Goal: Information Seeking & Learning: Understand process/instructions

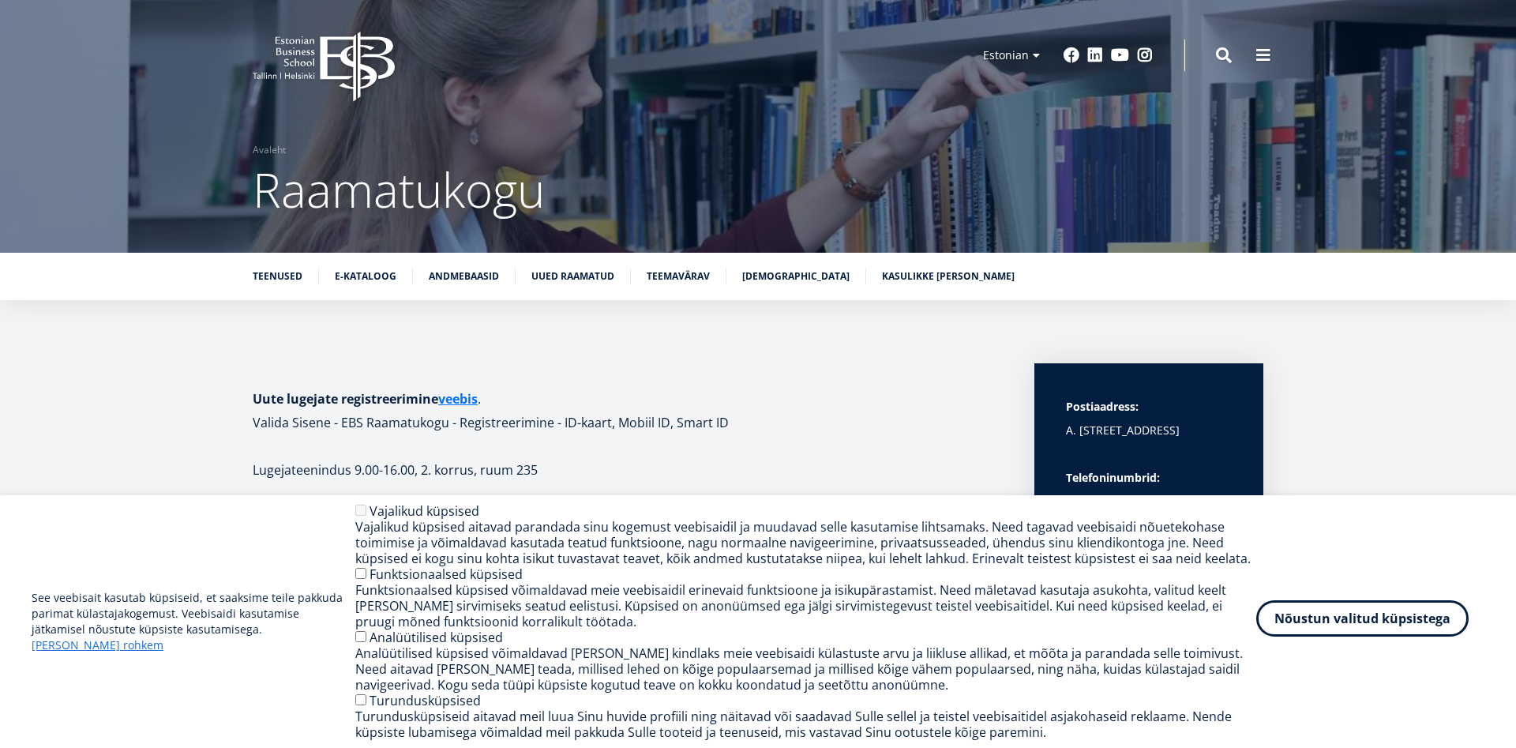
click at [1371, 621] on button "Nõustun valitud küpsistega" at bounding box center [1362, 618] width 212 height 36
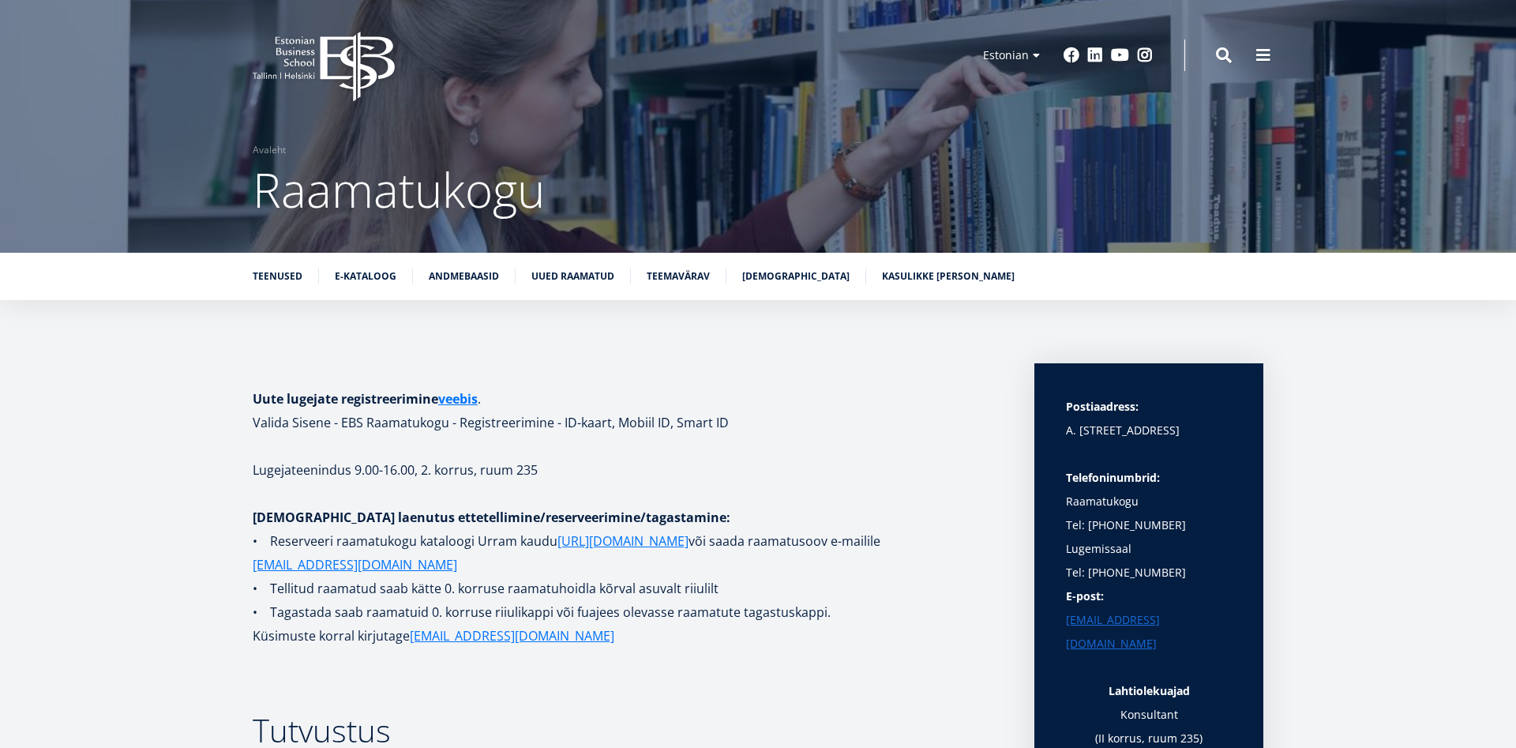
scroll to position [81, 0]
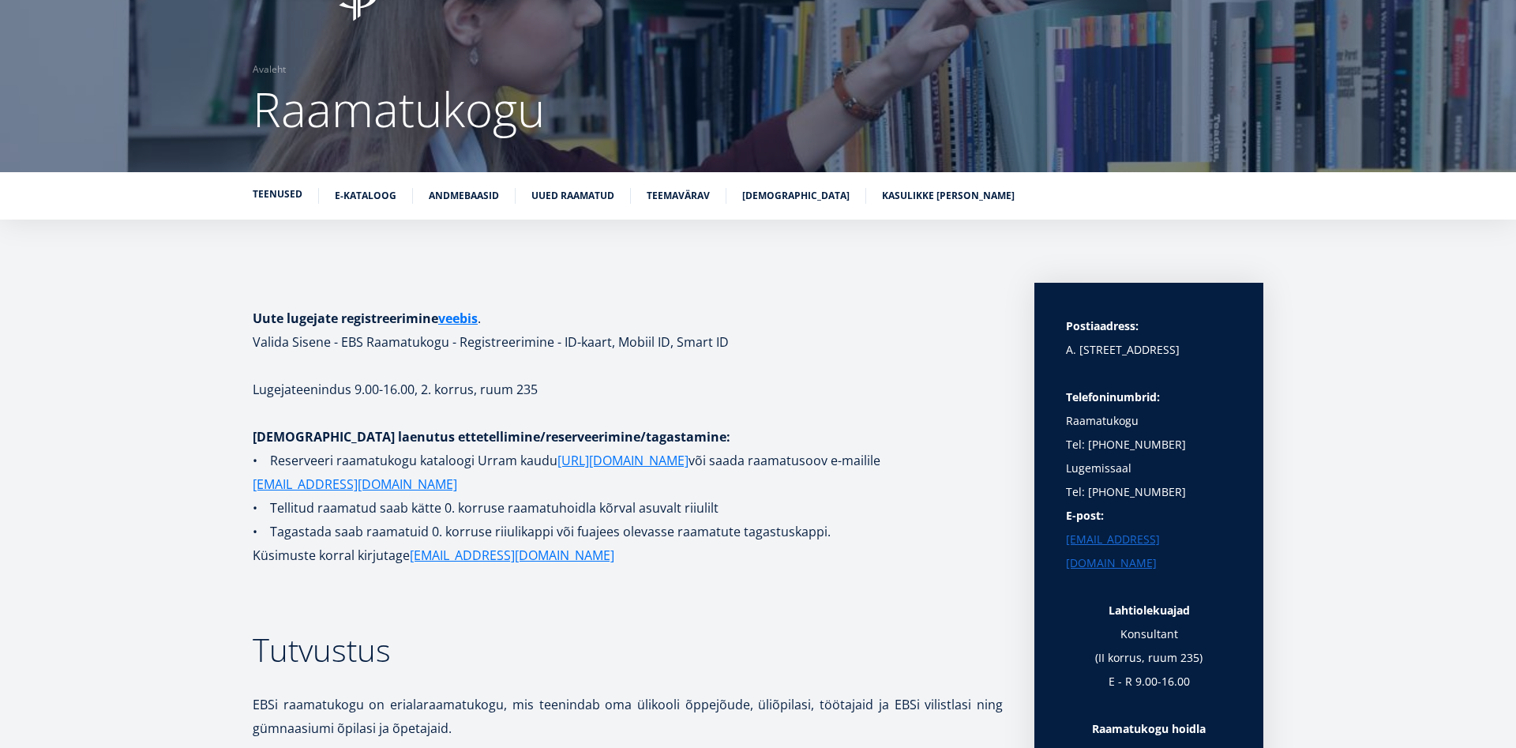
click at [279, 198] on link "Teenused" at bounding box center [278, 194] width 50 height 16
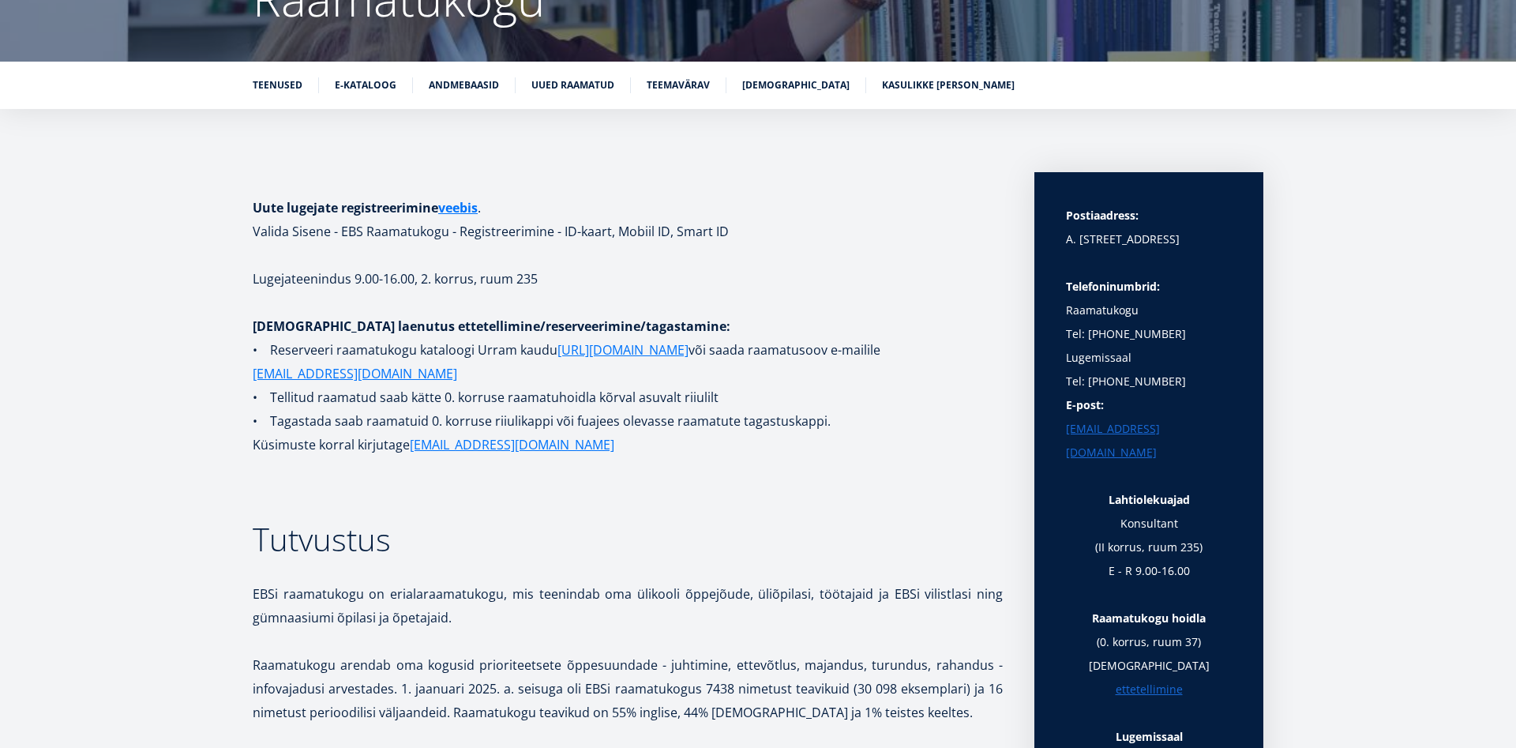
scroll to position [193, 0]
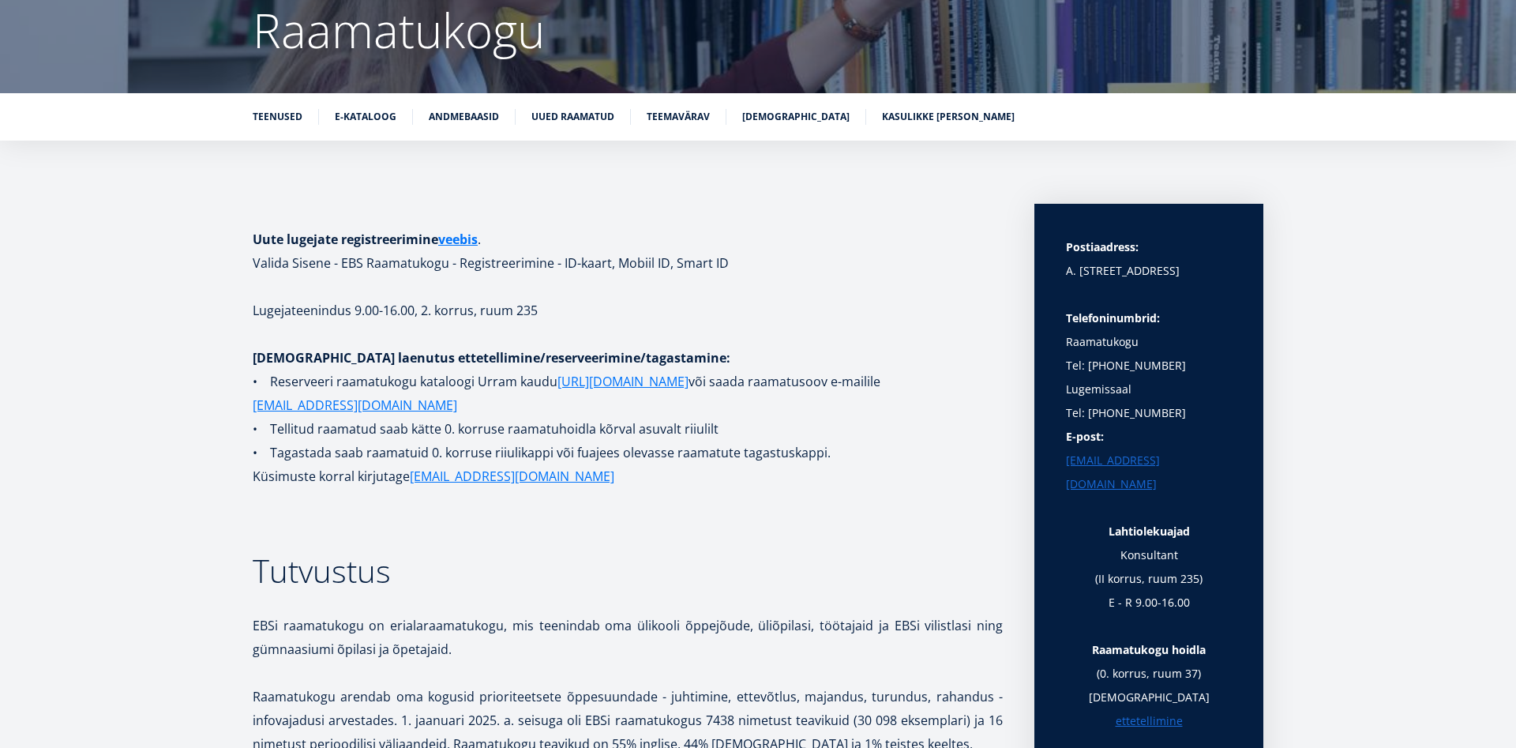
scroll to position [322, 0]
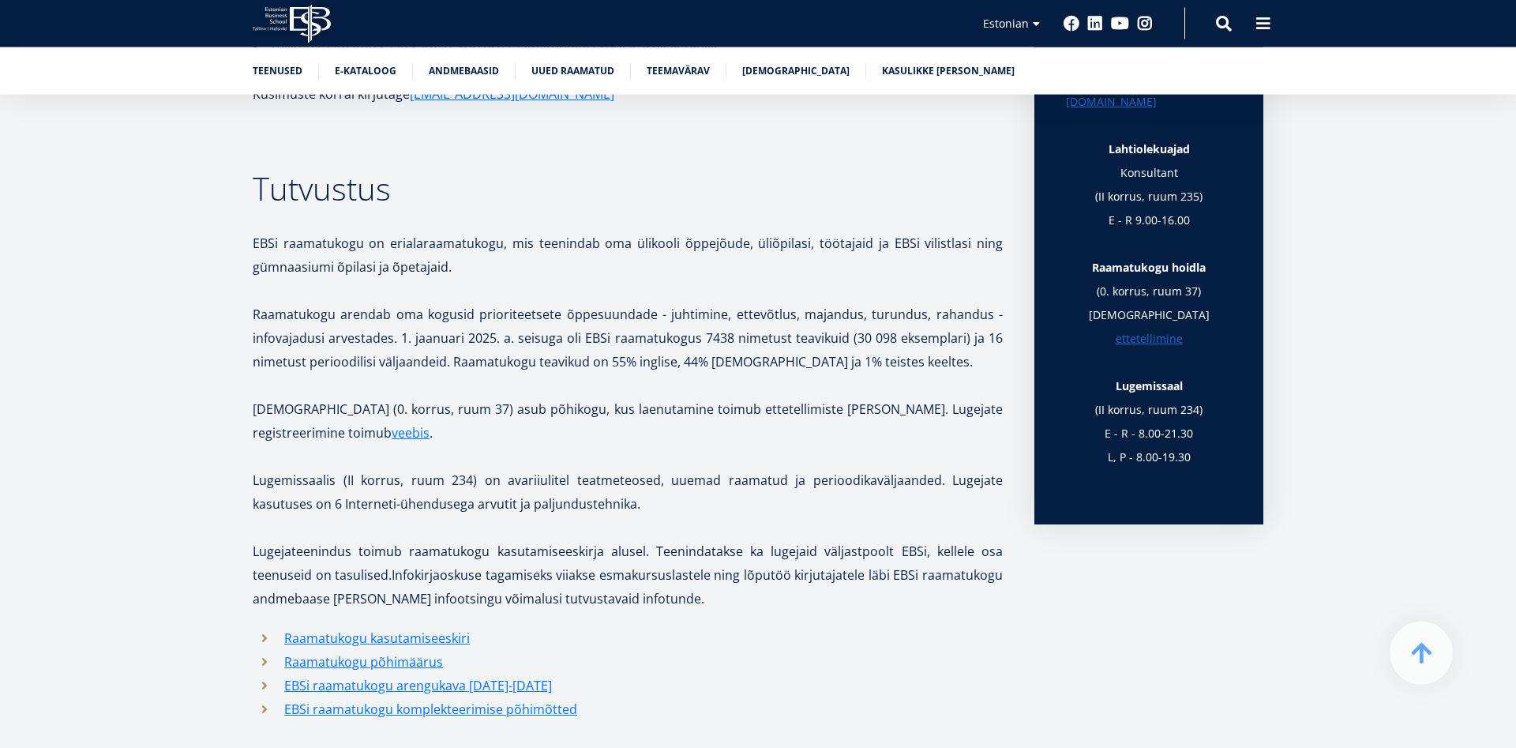
scroll to position [644, 0]
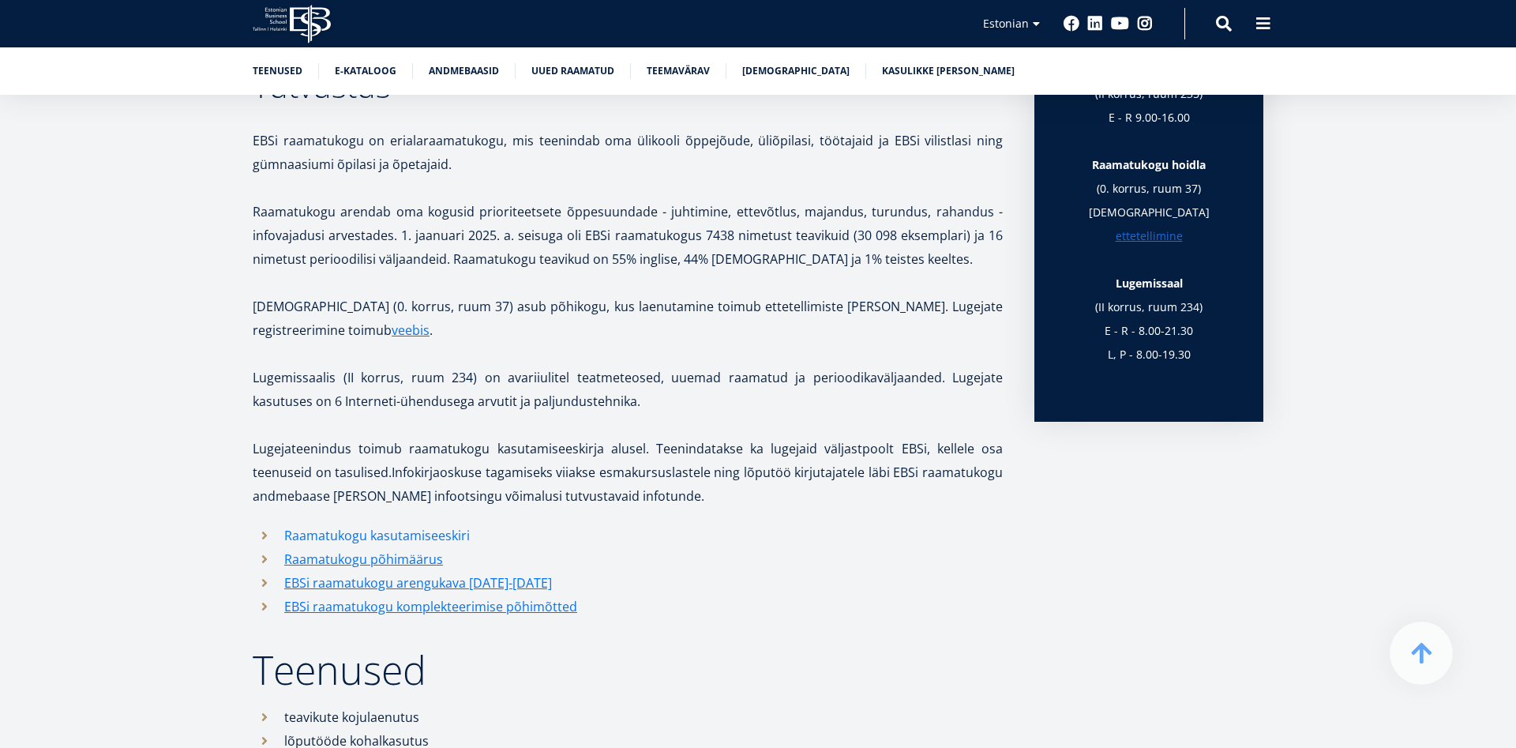
click at [348, 537] on link "Raamatukogu kasutamiseeskiri" at bounding box center [377, 535] width 186 height 24
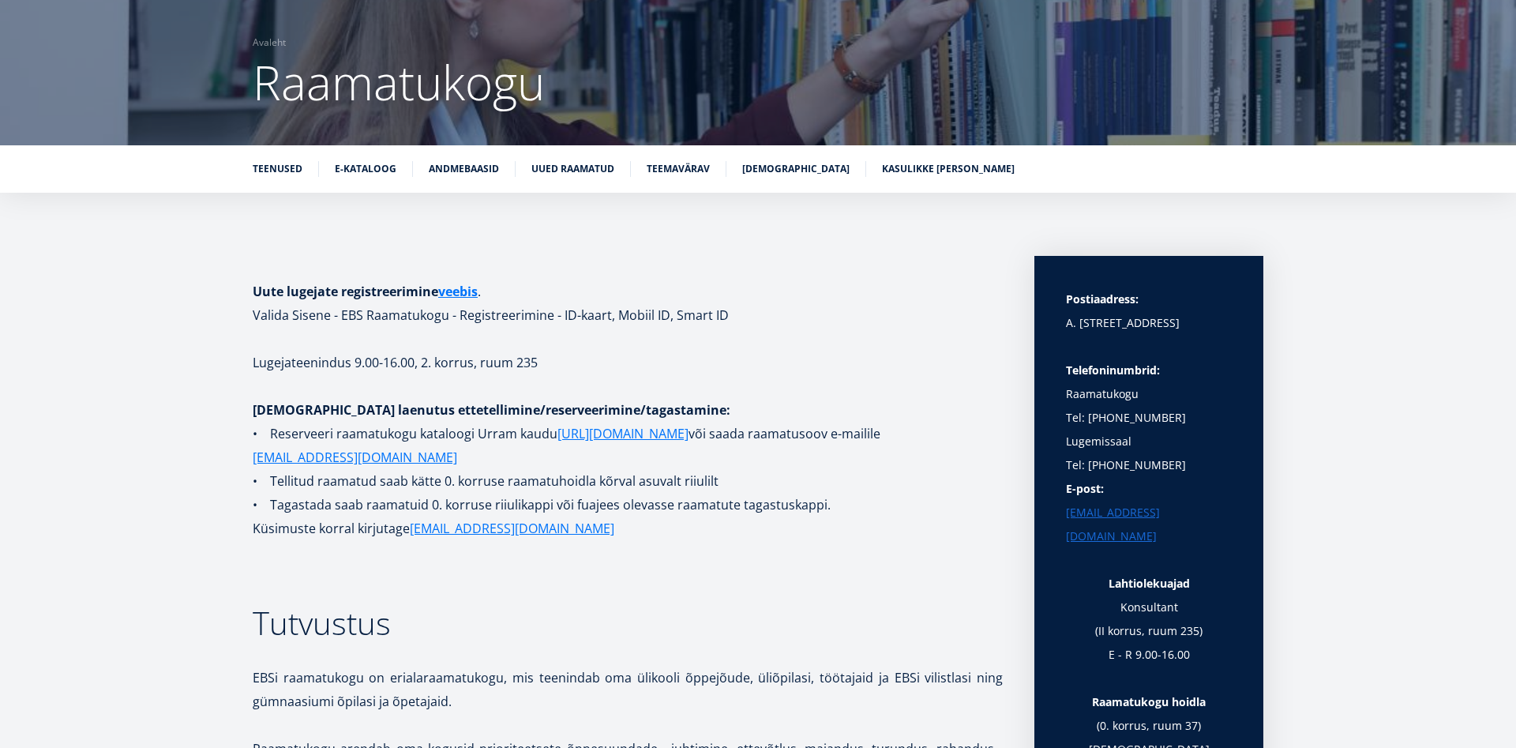
scroll to position [112, 0]
